Goal: Information Seeking & Learning: Find specific fact

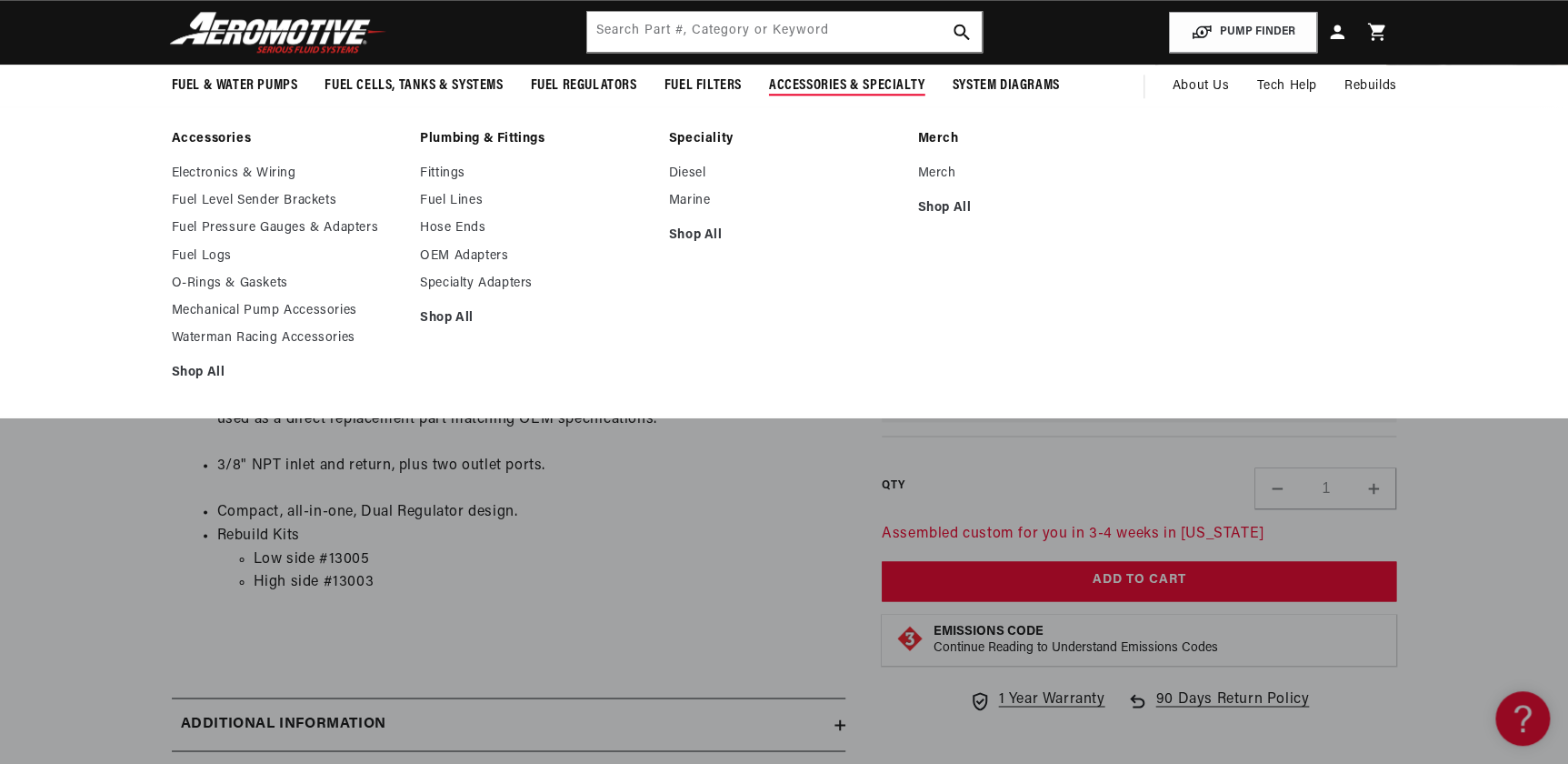
scroll to position [661, 0]
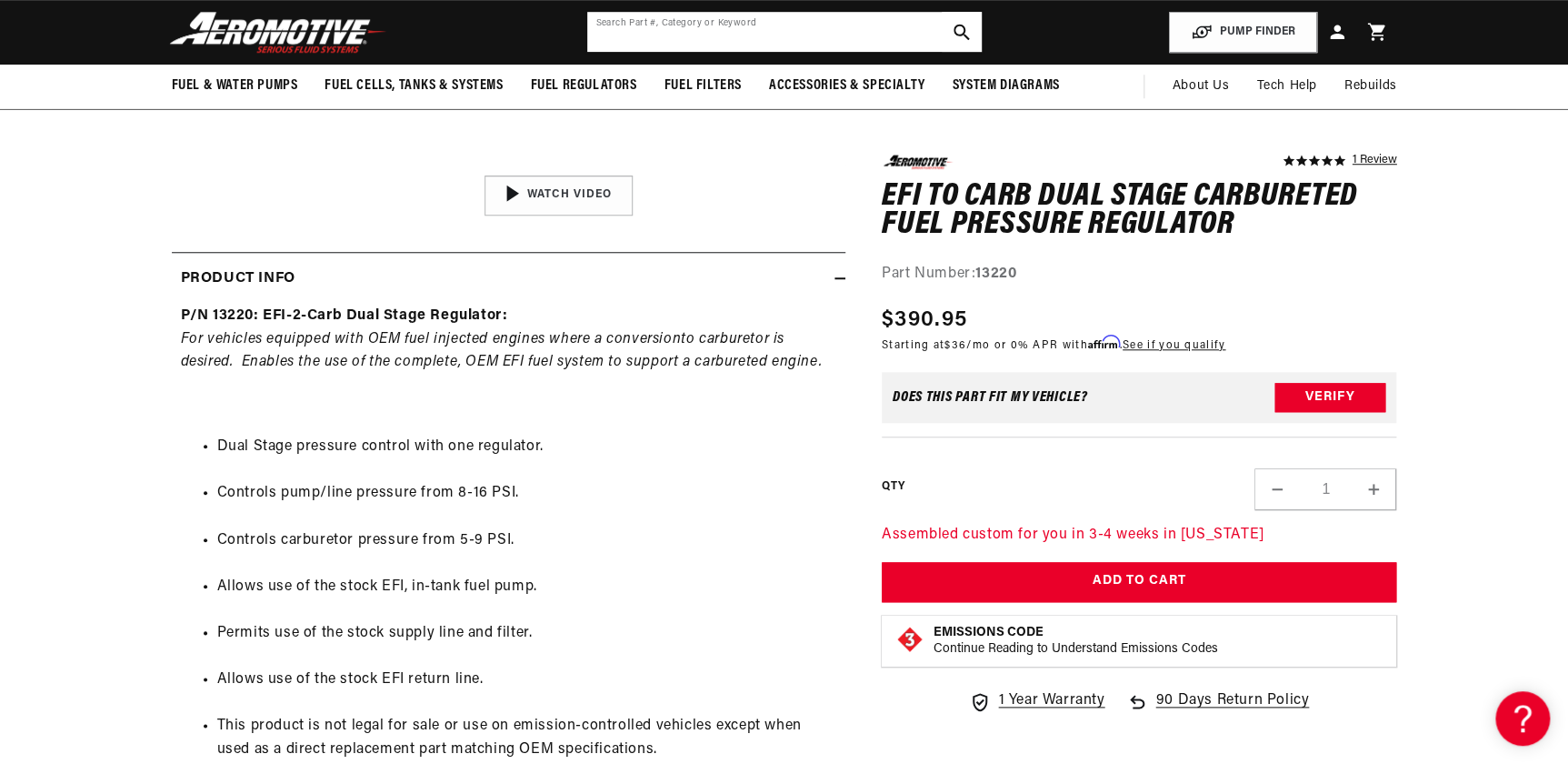
click at [672, 38] on input "text" at bounding box center [784, 32] width 394 height 40
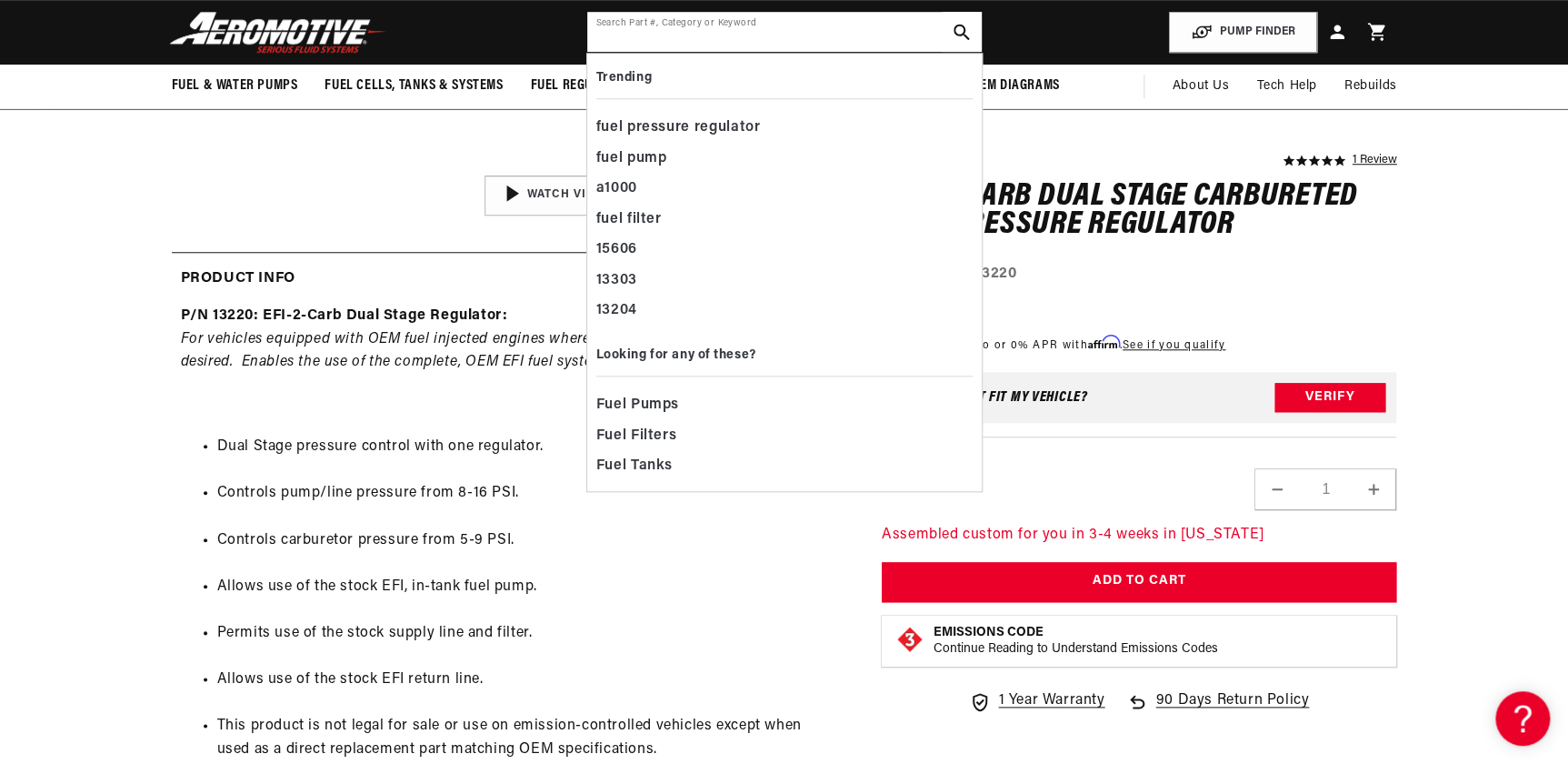
scroll to position [0, 2305]
click at [614, 39] on input "text" at bounding box center [784, 32] width 394 height 40
click at [620, 39] on input "text" at bounding box center [784, 32] width 394 height 40
type input "a"
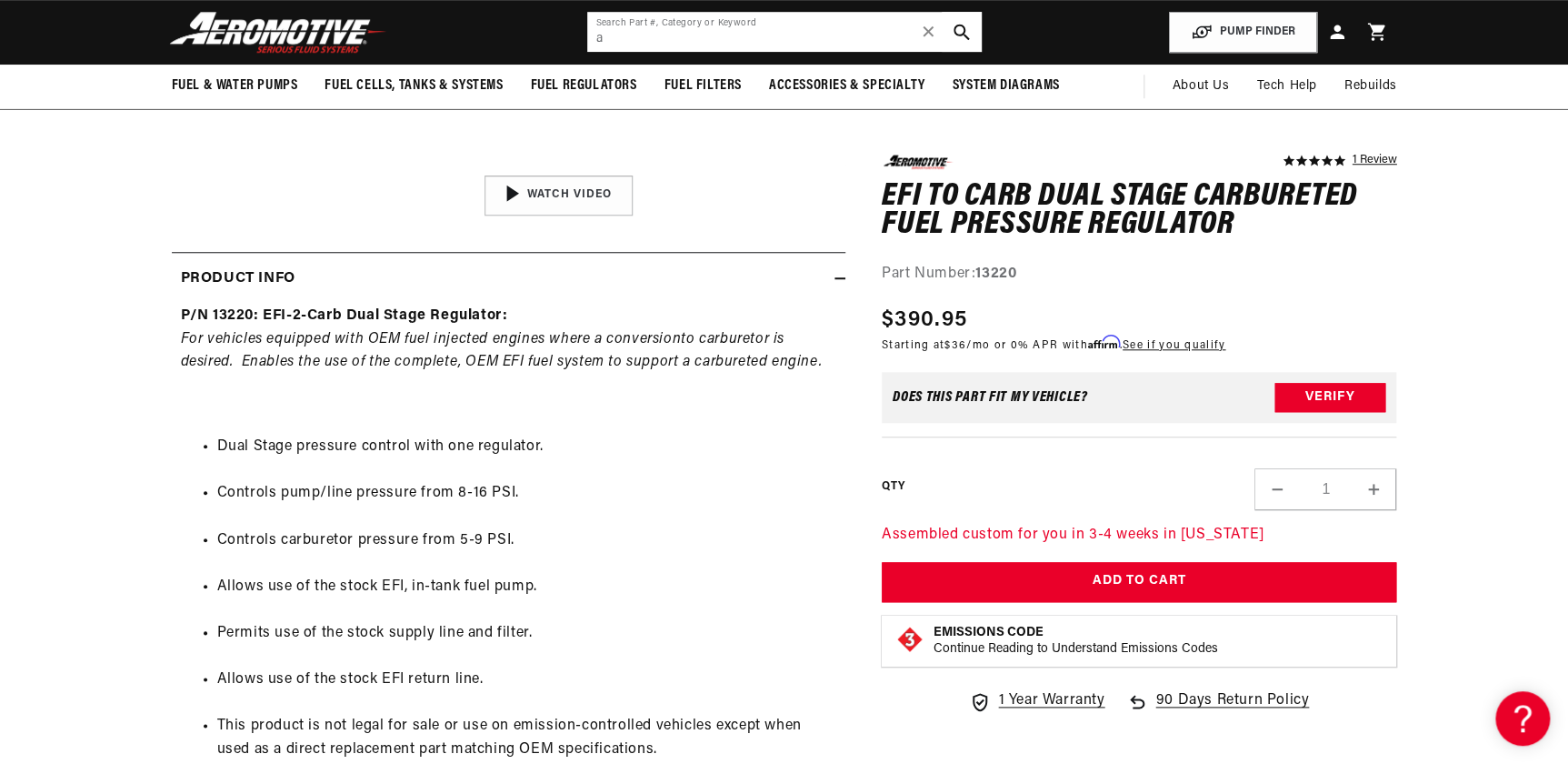
scroll to position [0, 0]
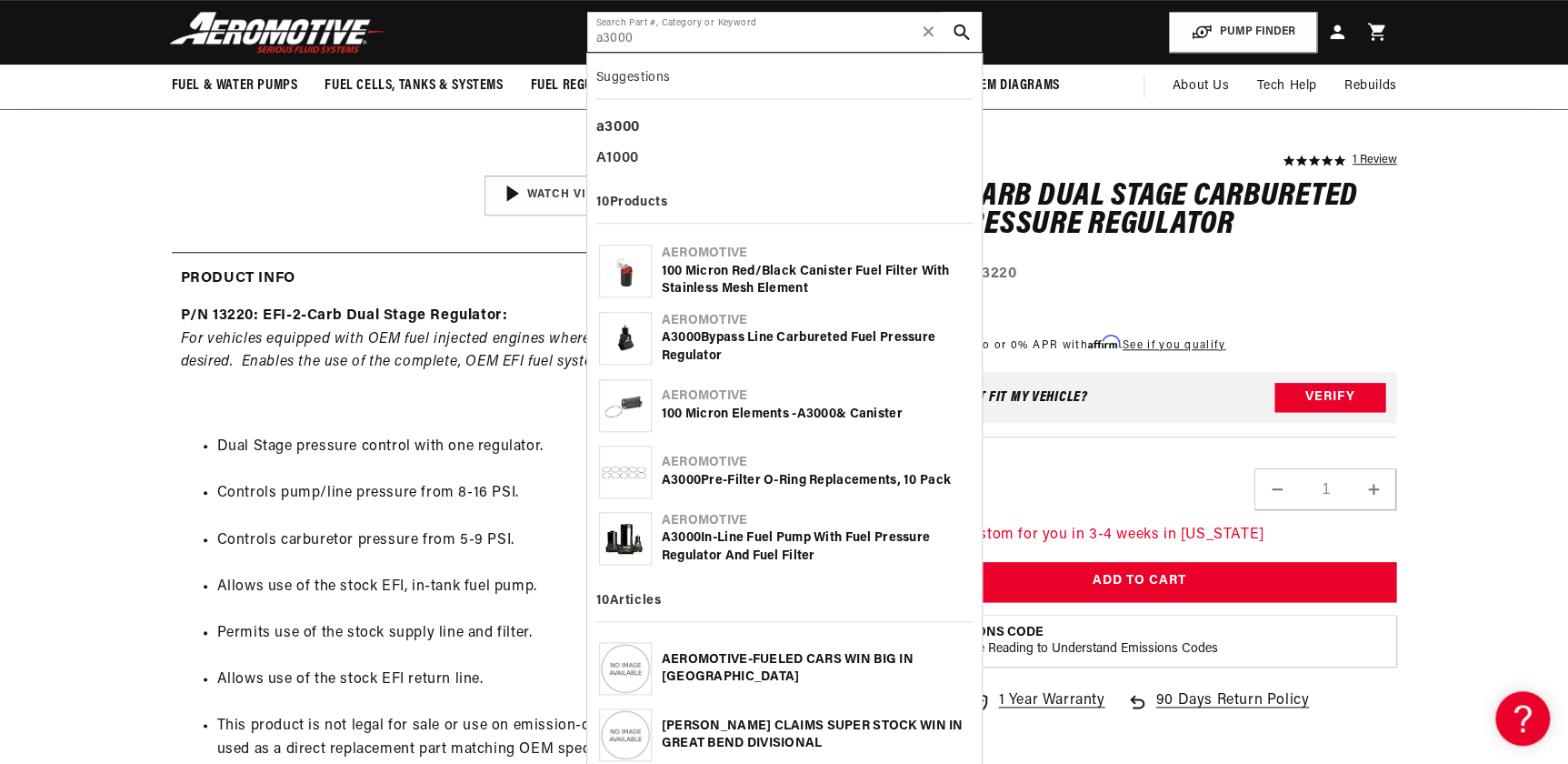
type input "a3000"
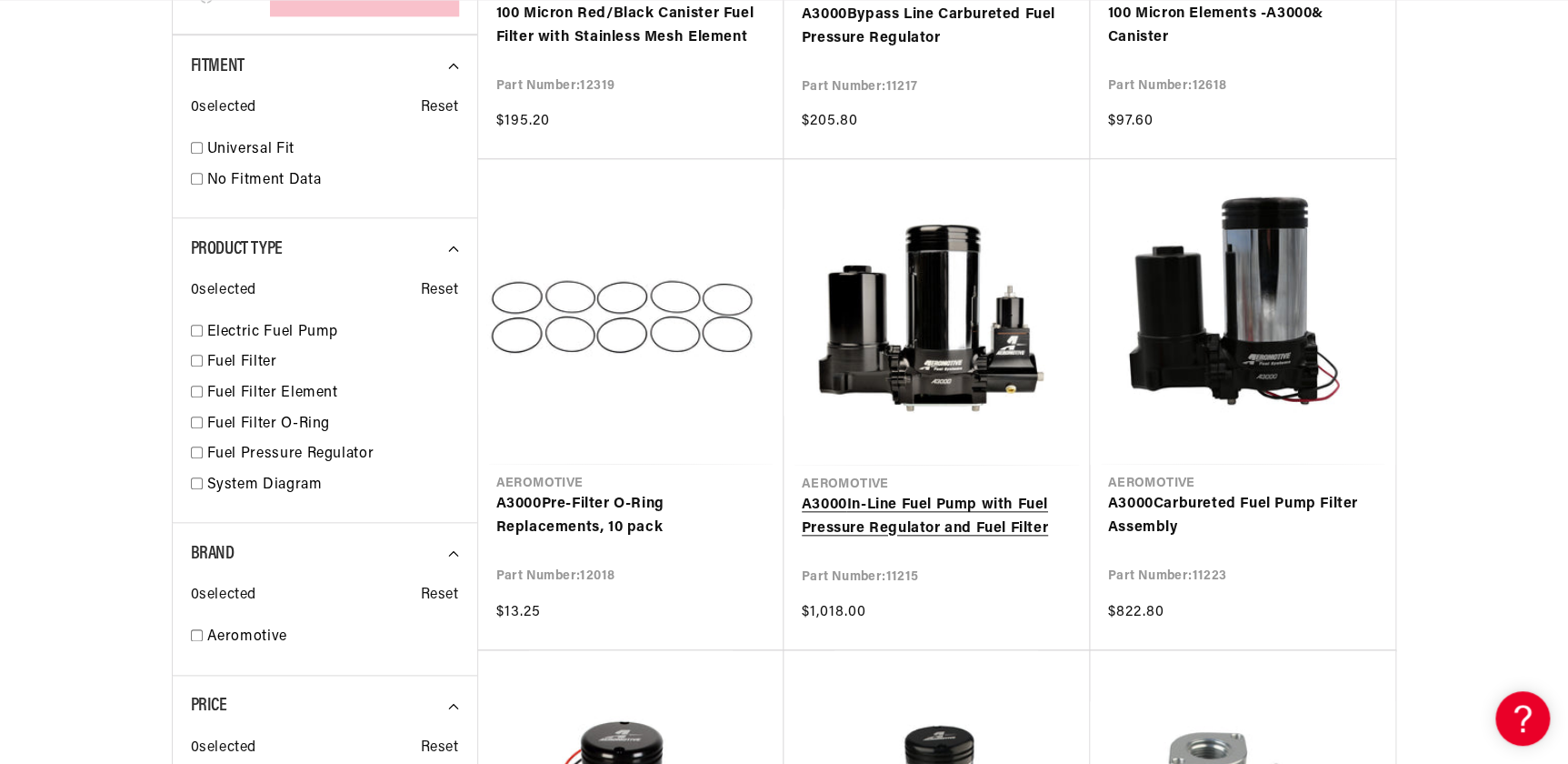
scroll to position [744, 0]
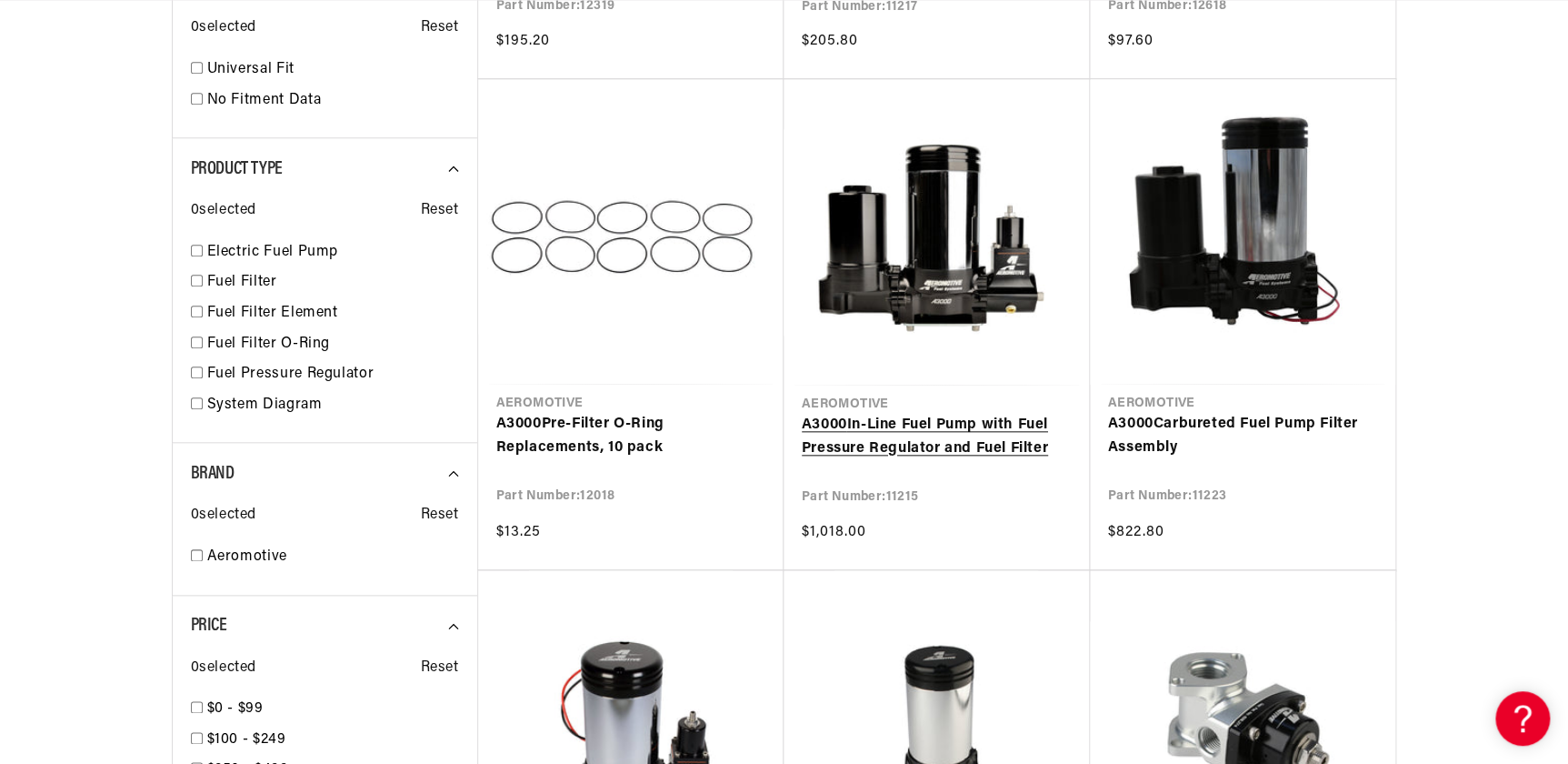
click at [899, 447] on link "A3000 In-Line Fuel Pump with Fuel Pressure Regulator and Fuel Filter" at bounding box center [937, 437] width 270 height 46
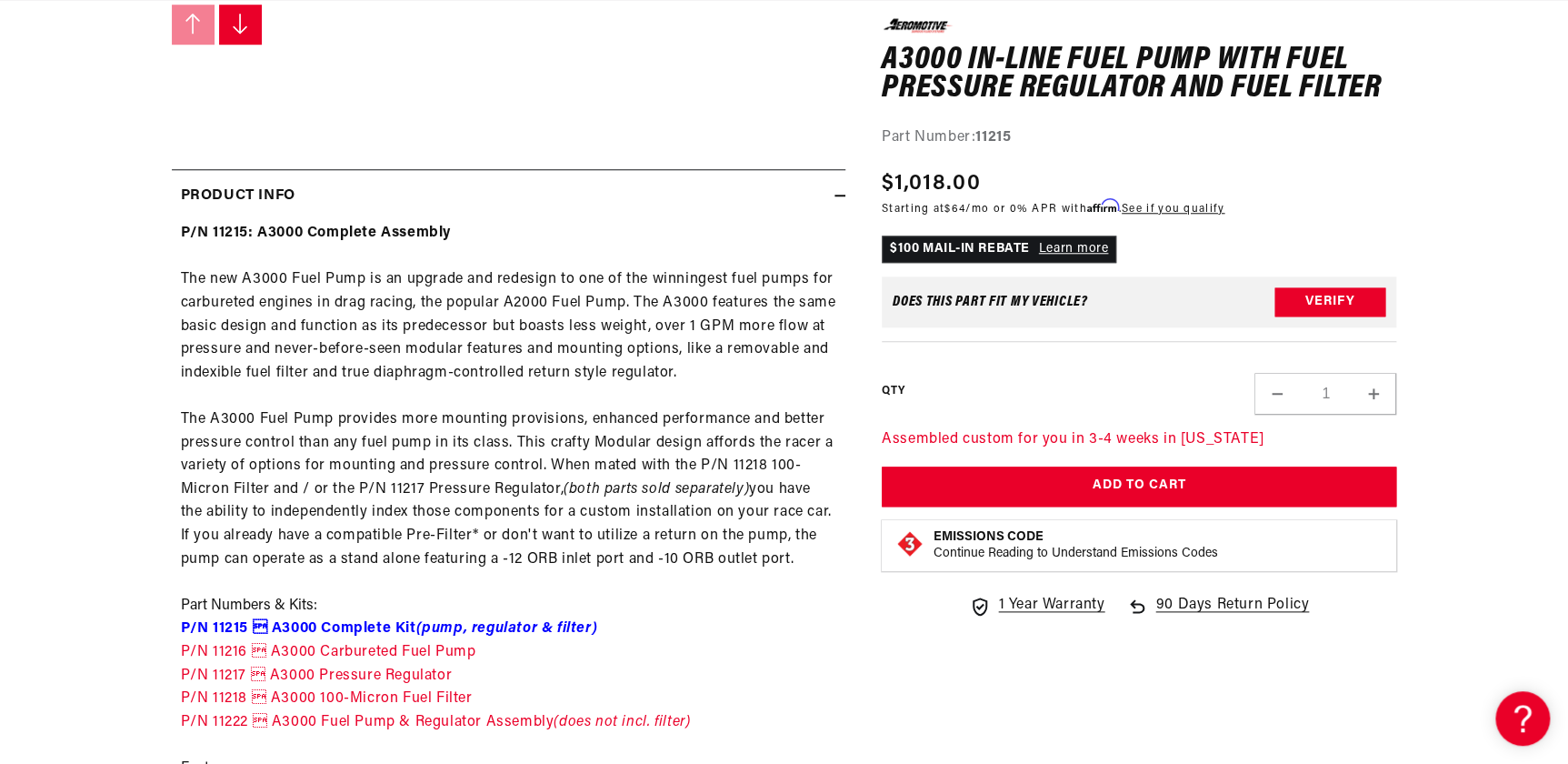
scroll to position [0, 2305]
